Goal: Transaction & Acquisition: Purchase product/service

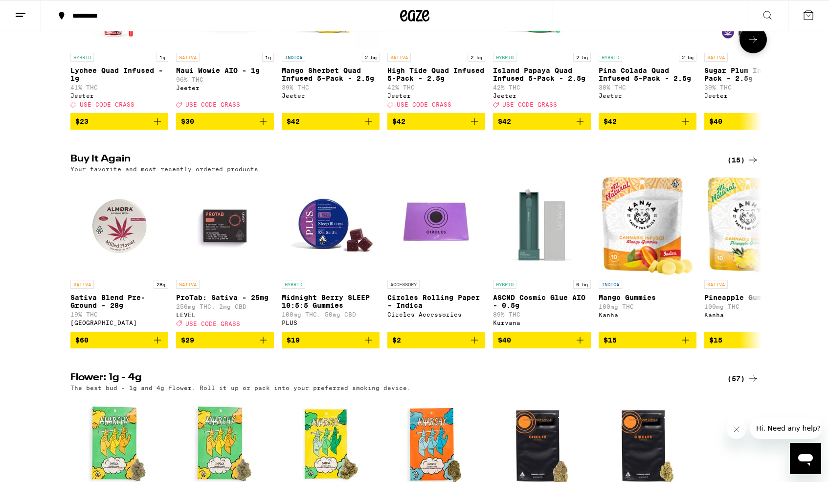
scroll to position [665, 0]
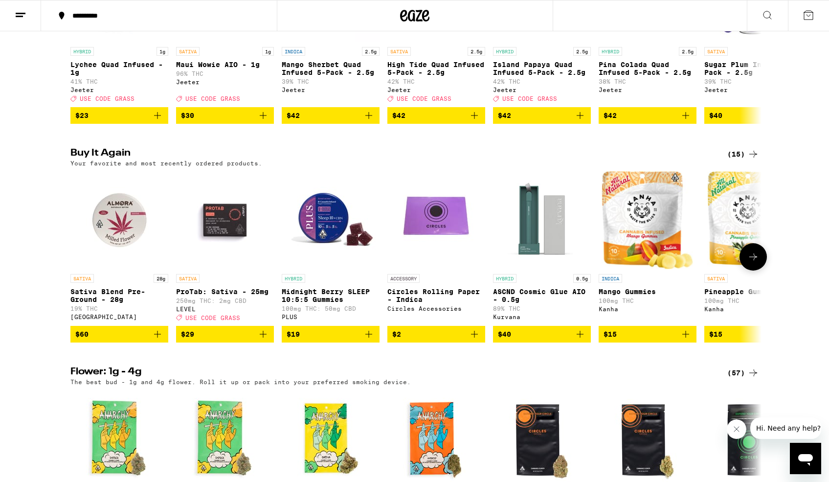
click at [159, 340] on icon "Add to bag" at bounding box center [158, 334] width 12 height 12
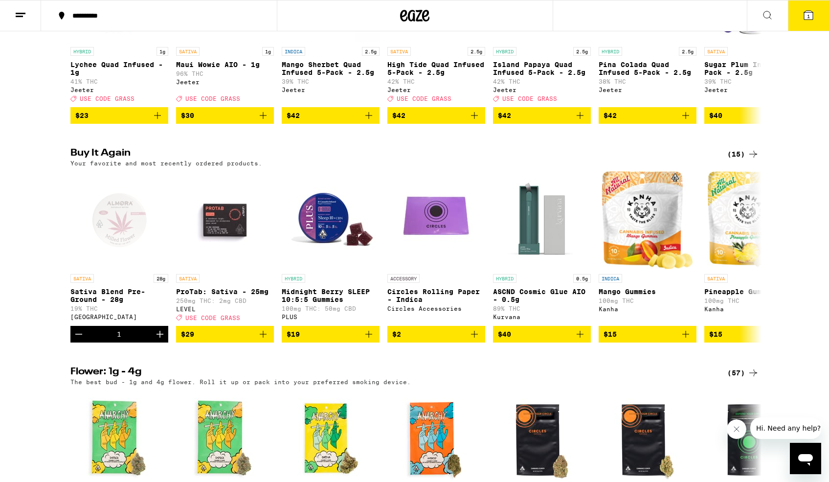
click at [812, 10] on icon at bounding box center [809, 15] width 12 height 12
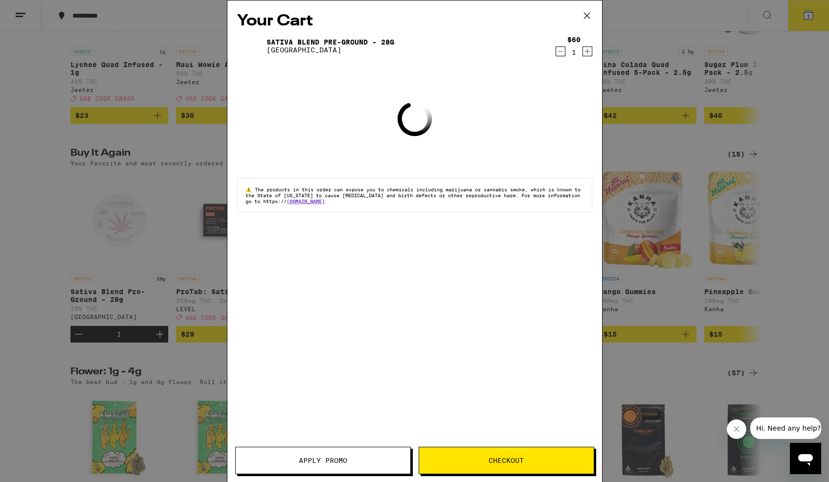
click at [497, 462] on span "Checkout" at bounding box center [506, 460] width 35 height 7
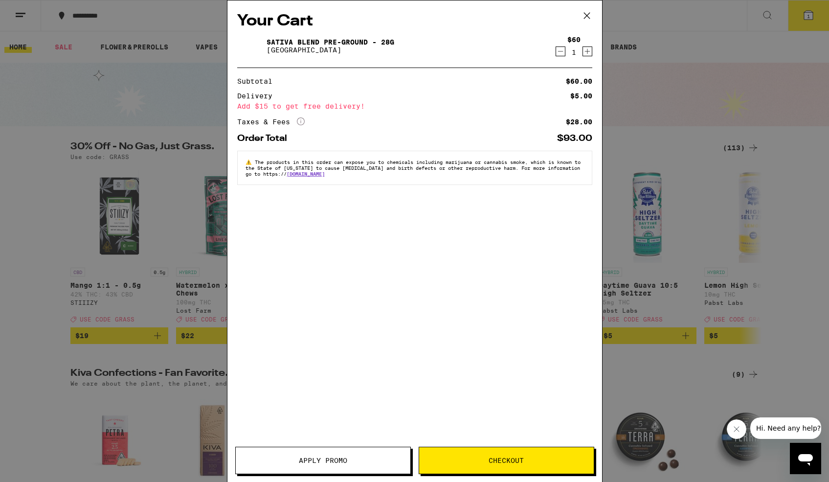
click at [590, 14] on icon at bounding box center [587, 15] width 15 height 15
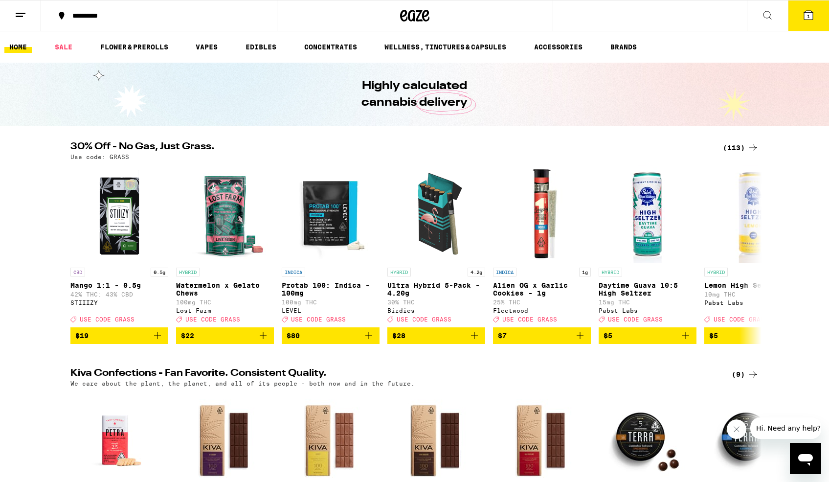
click at [803, 15] on div "Your Cart Sativa Blend Pre-Ground - 28g Almora Farm $60 1 Add for free delivery…" at bounding box center [414, 241] width 829 height 482
click at [809, 16] on span "1" at bounding box center [808, 16] width 3 height 6
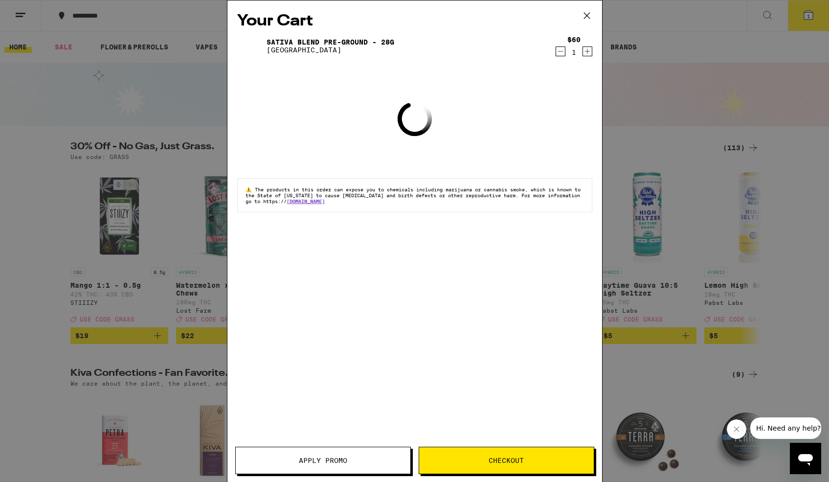
click at [511, 463] on span "Checkout" at bounding box center [506, 460] width 35 height 7
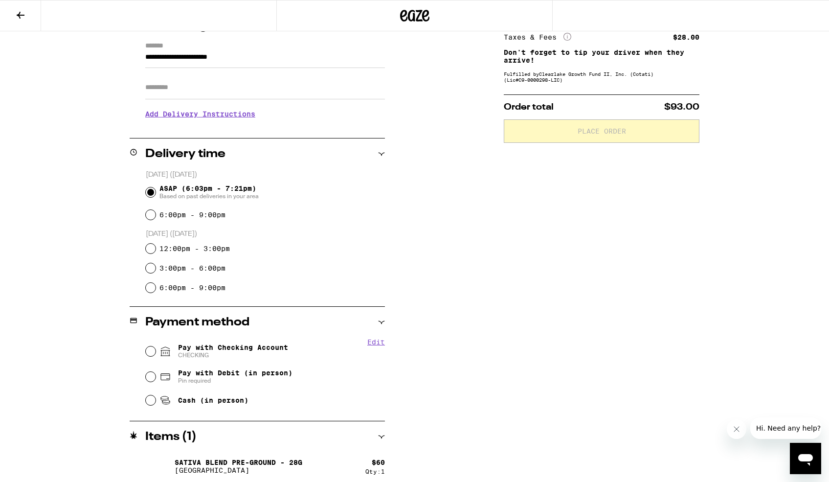
scroll to position [141, 0]
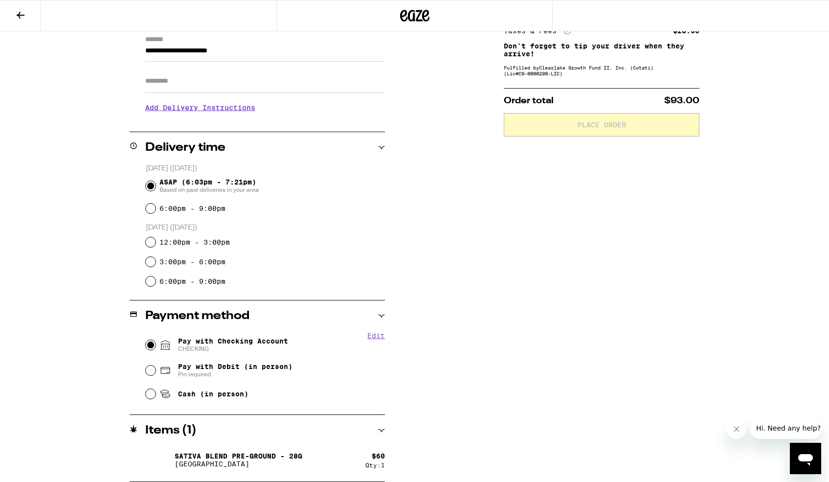
click at [152, 343] on input "Pay with Checking Account CHECKING" at bounding box center [151, 345] width 10 height 10
radio input "true"
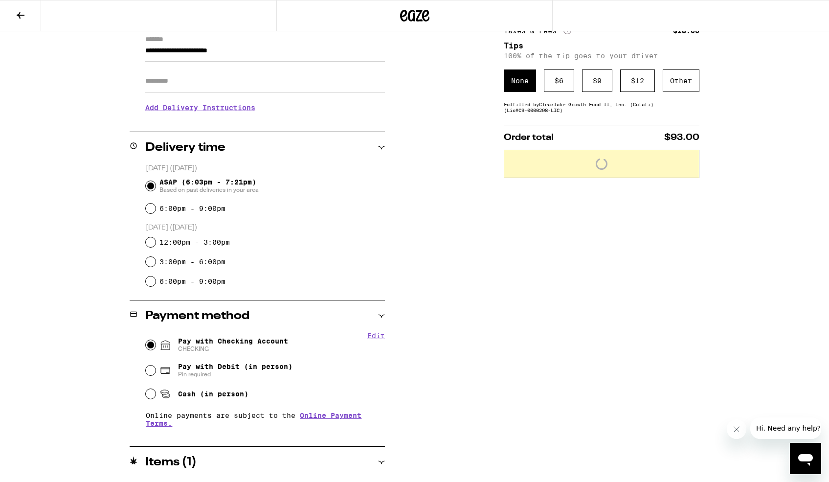
scroll to position [173, 0]
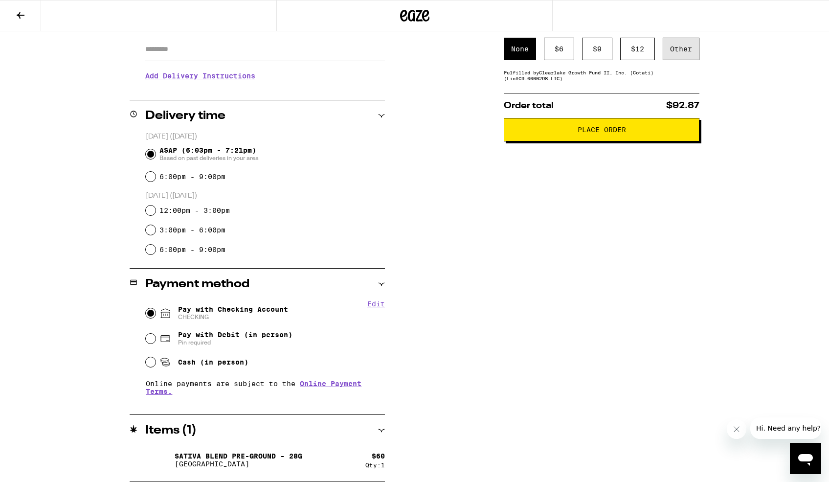
click at [681, 54] on div "Other" at bounding box center [681, 49] width 37 height 23
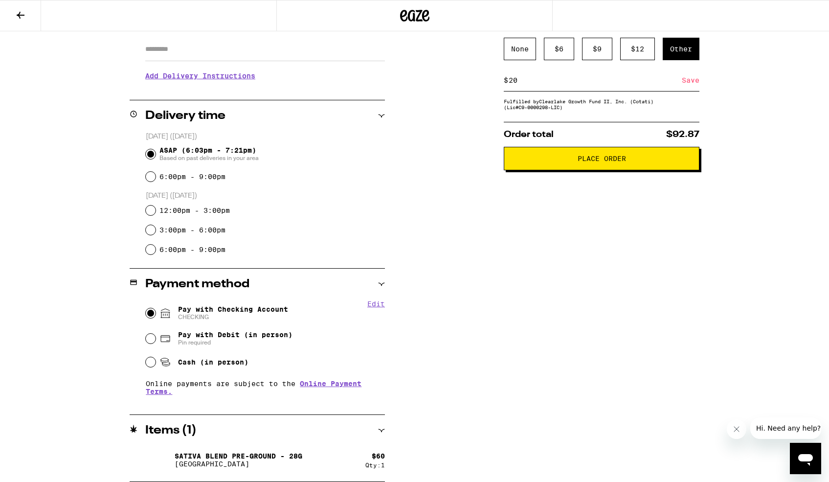
type input "20"
click at [695, 86] on div "Save" at bounding box center [691, 80] width 18 height 22
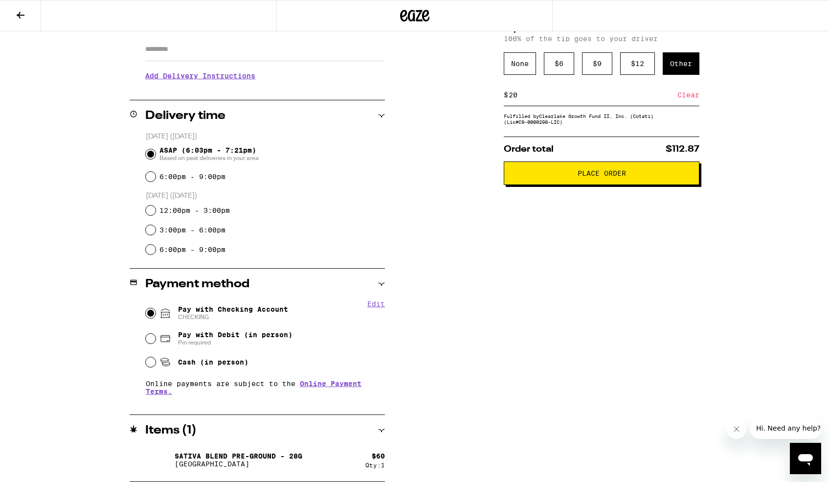
click at [600, 177] on span "Place Order" at bounding box center [602, 173] width 48 height 7
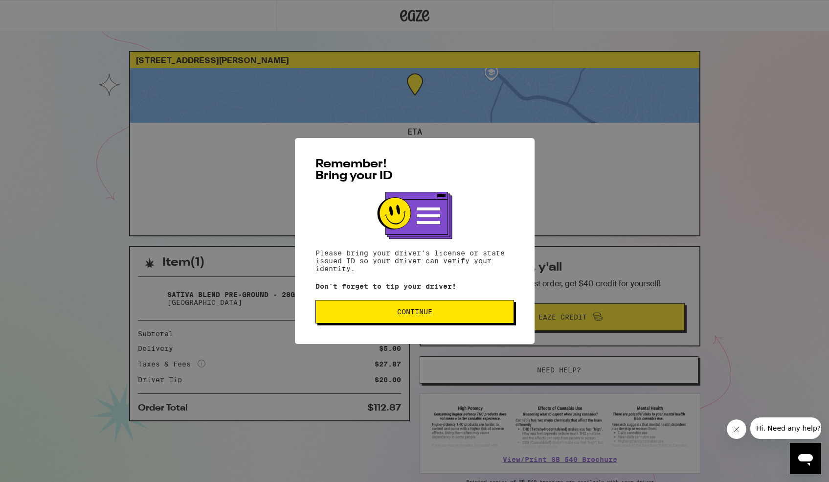
click at [447, 315] on span "Continue" at bounding box center [415, 311] width 182 height 7
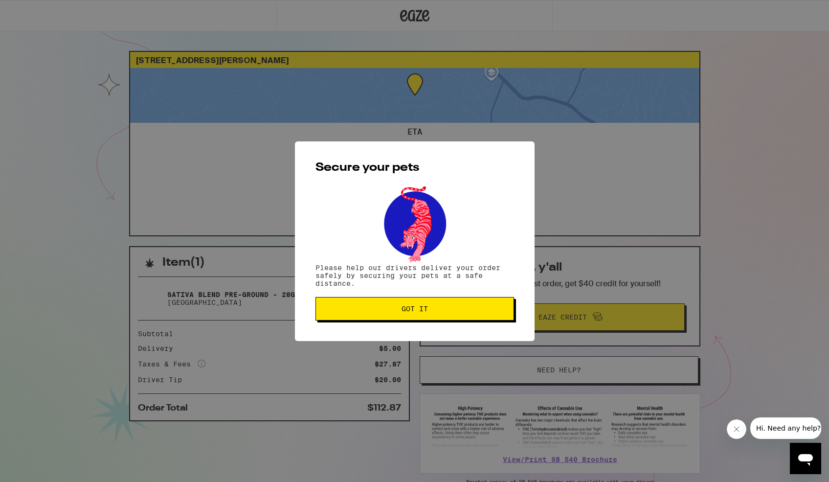
click at [447, 316] on button "Got it" at bounding box center [415, 308] width 199 height 23
